Goal: Task Accomplishment & Management: Manage account settings

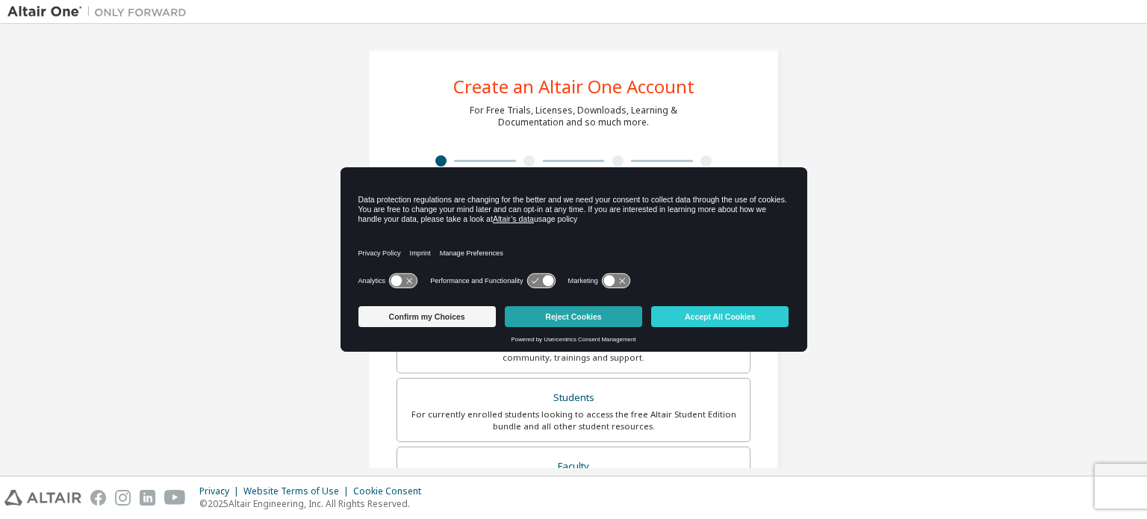
click at [571, 313] on button "Reject Cookies" at bounding box center [573, 316] width 137 height 21
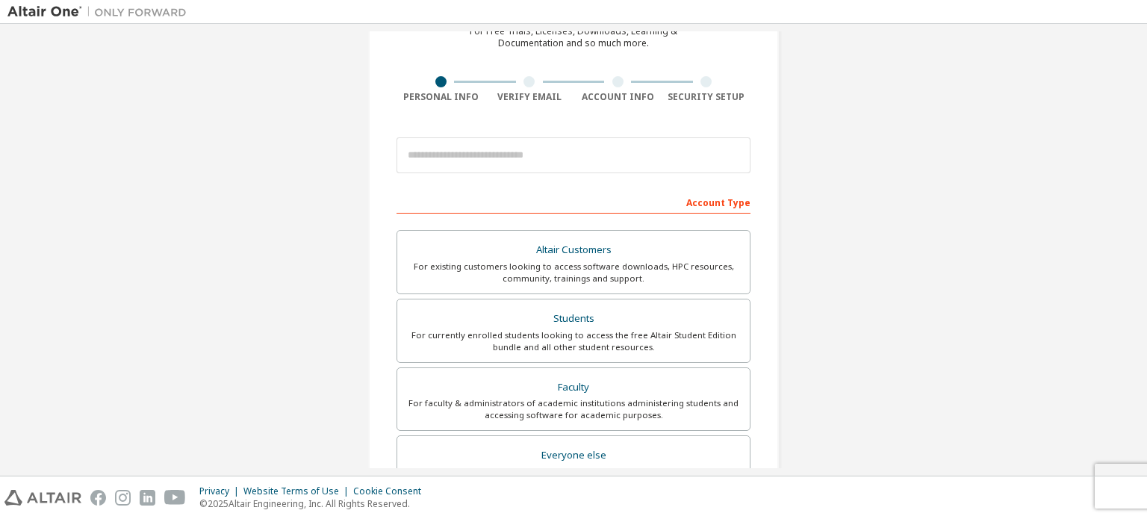
scroll to position [80, 0]
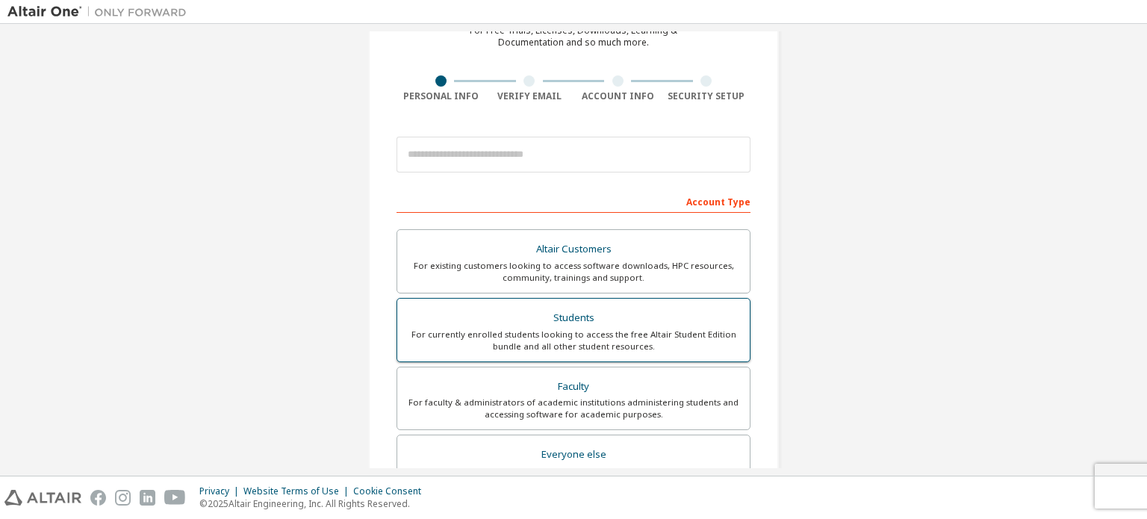
click at [587, 326] on div "Students" at bounding box center [573, 318] width 335 height 21
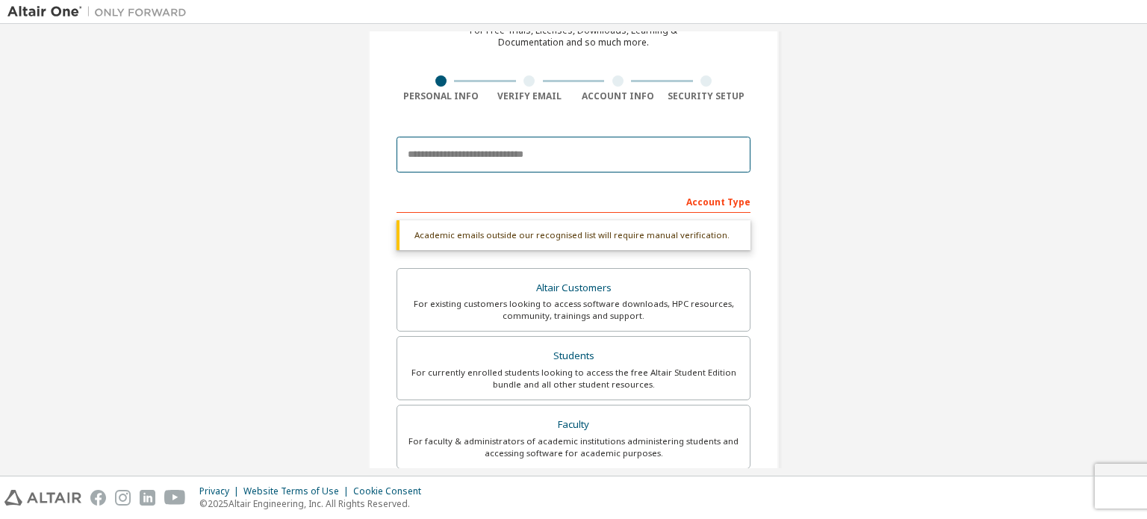
click at [609, 153] on input "email" at bounding box center [574, 155] width 354 height 36
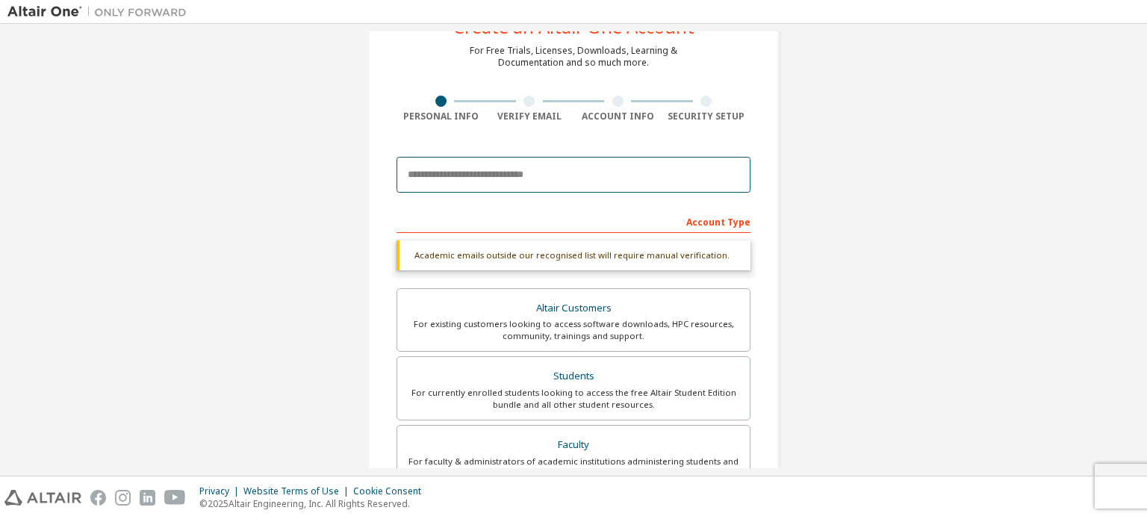
scroll to position [0, 0]
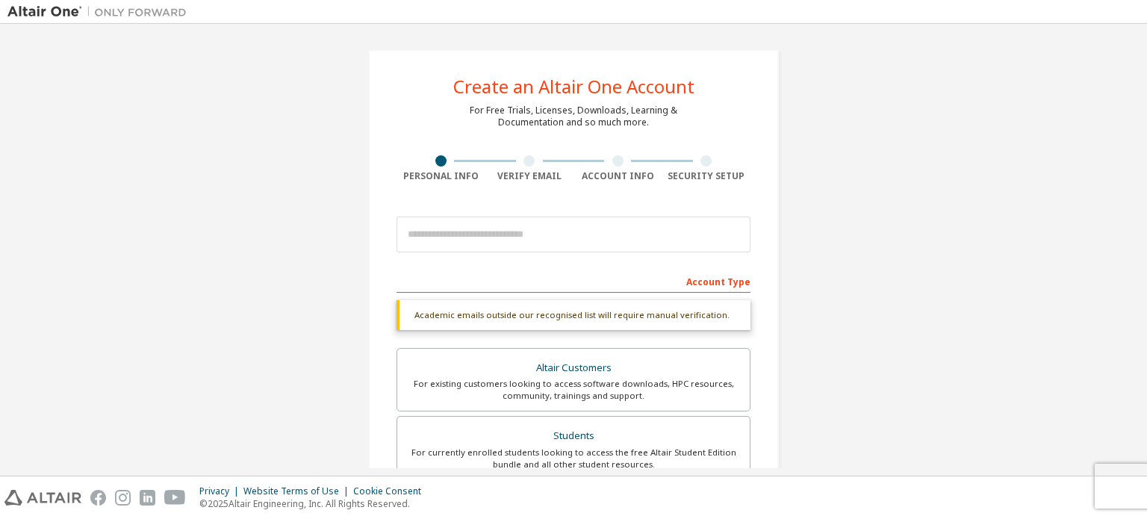
click at [891, 139] on div "Create an Altair One Account For Free Trials, Licenses, Downloads, Learning & D…" at bounding box center [573, 446] width 1132 height 830
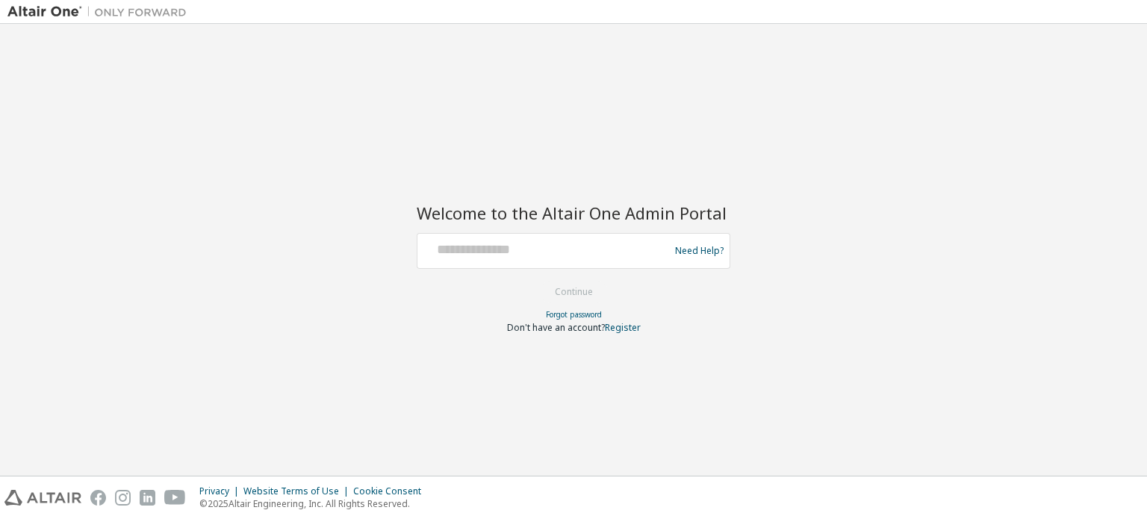
click at [524, 258] on div at bounding box center [546, 251] width 244 height 28
click at [523, 238] on input "text" at bounding box center [546, 248] width 244 height 22
type input "**********"
click at [592, 288] on button "Continue" at bounding box center [573, 292] width 69 height 22
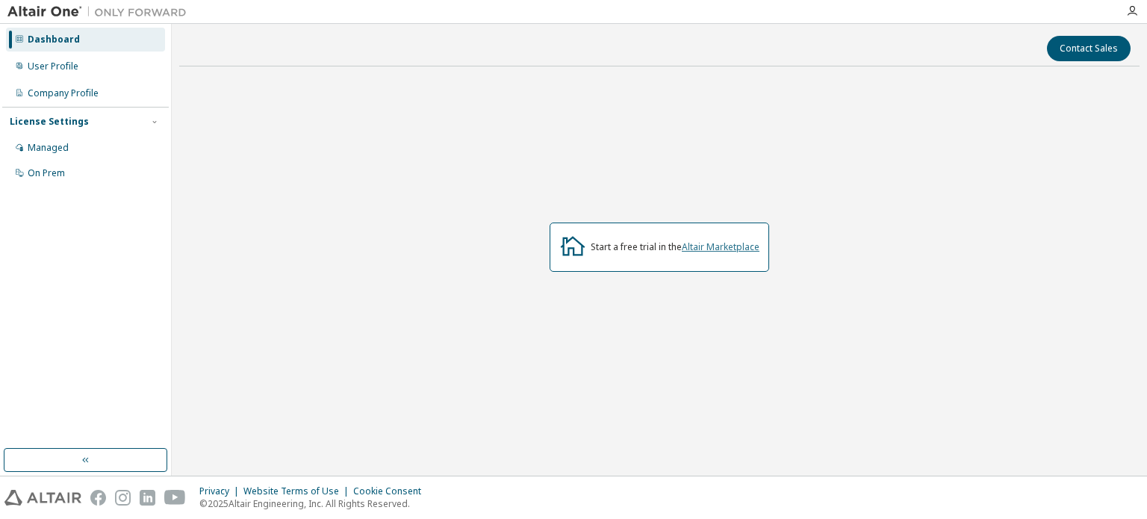
click at [707, 250] on link "Altair Marketplace" at bounding box center [721, 247] width 78 height 13
